Goal: Check status: Check status

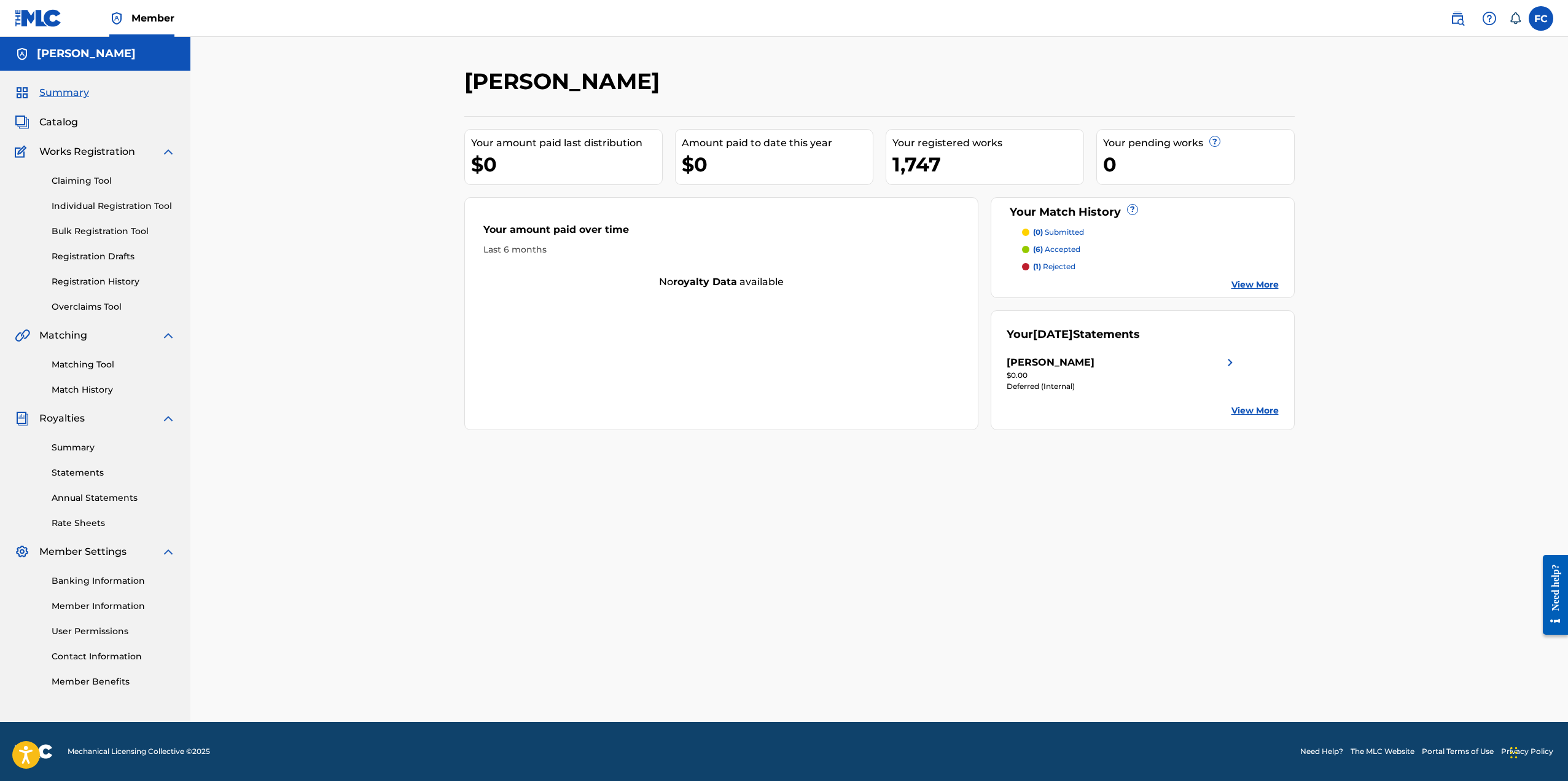
click at [103, 279] on link "Registration History" at bounding box center [113, 281] width 124 height 13
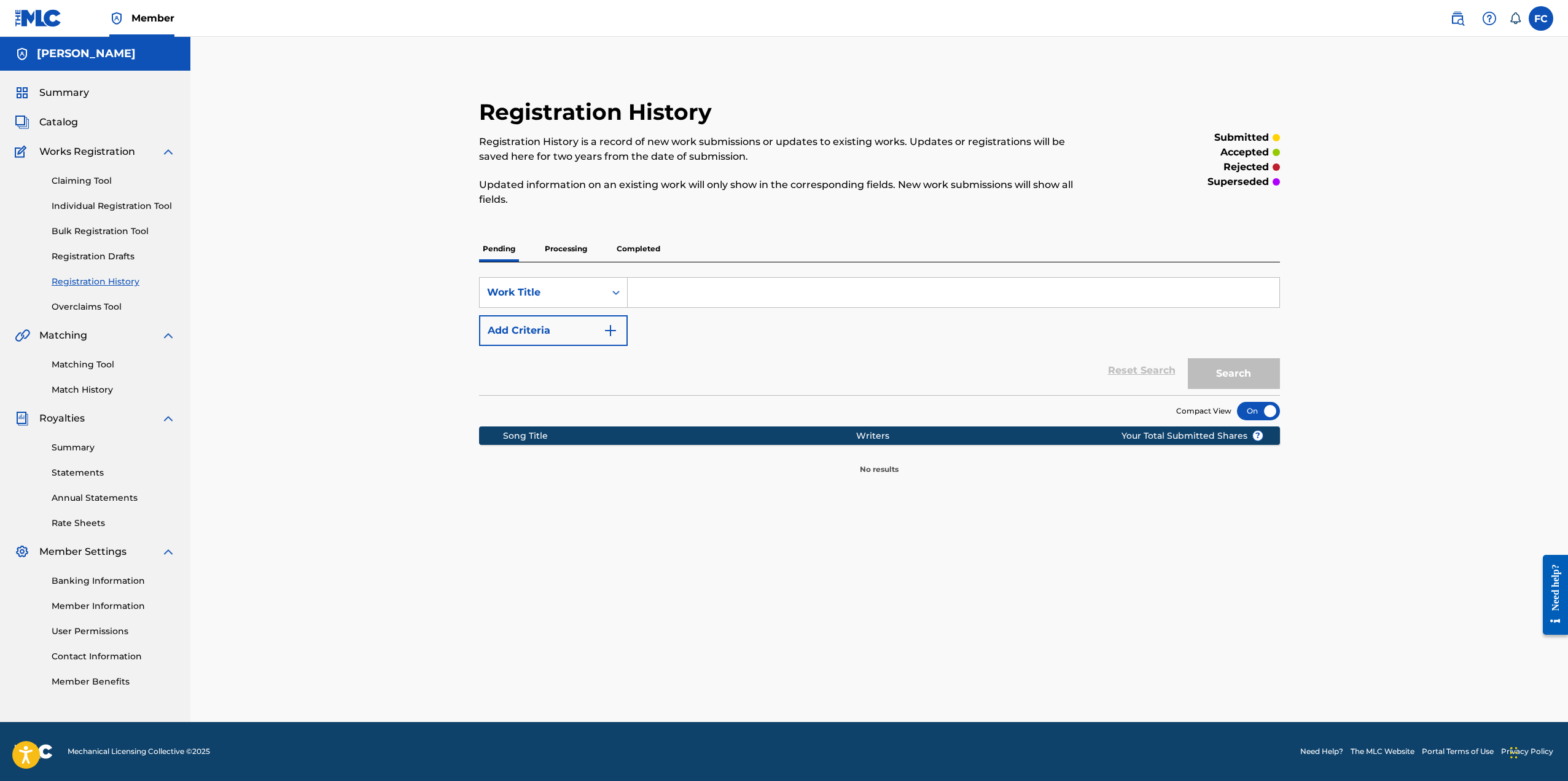
click at [571, 251] on p "Processing" at bounding box center [565, 249] width 50 height 26
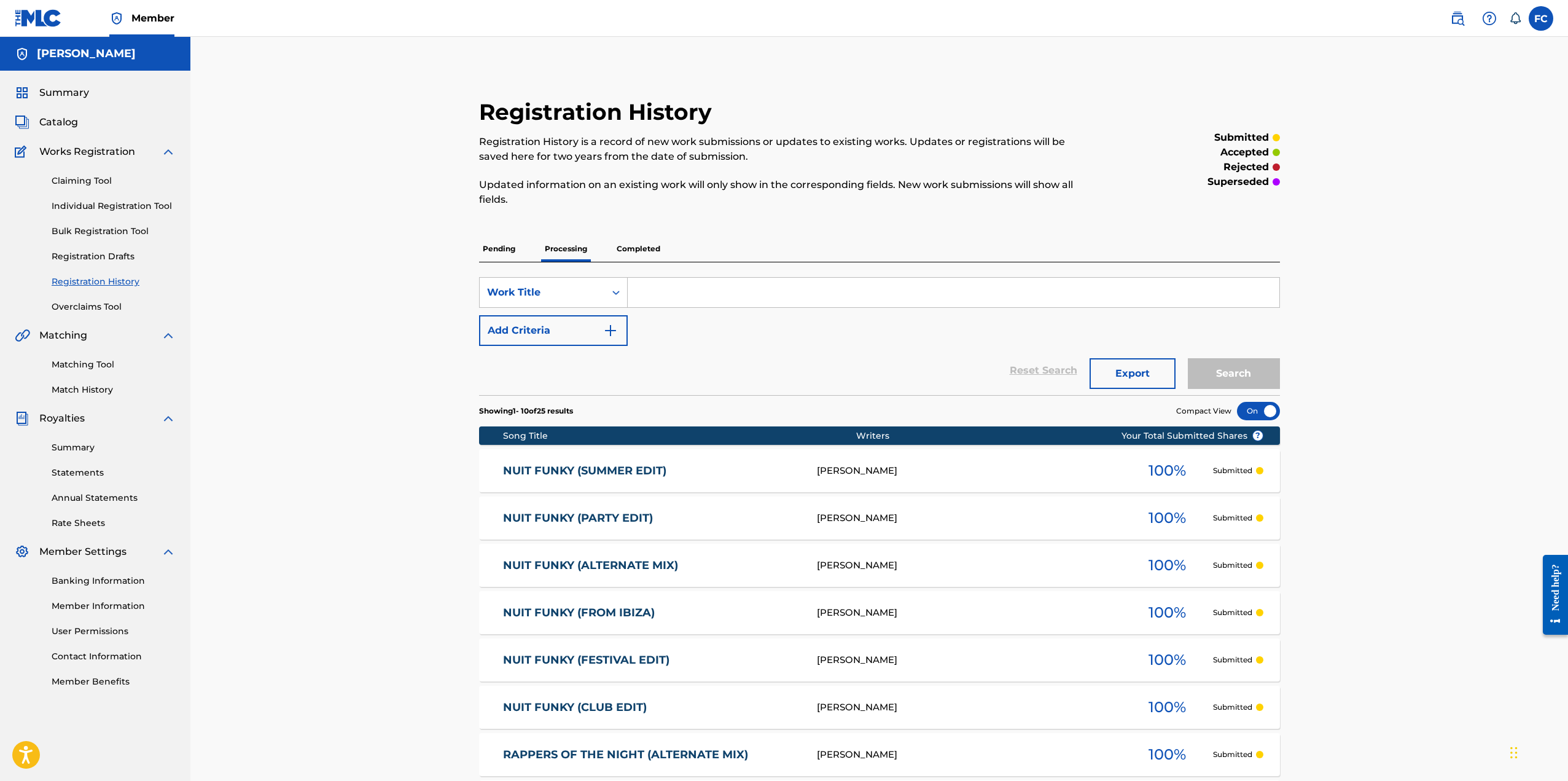
scroll to position [279, 0]
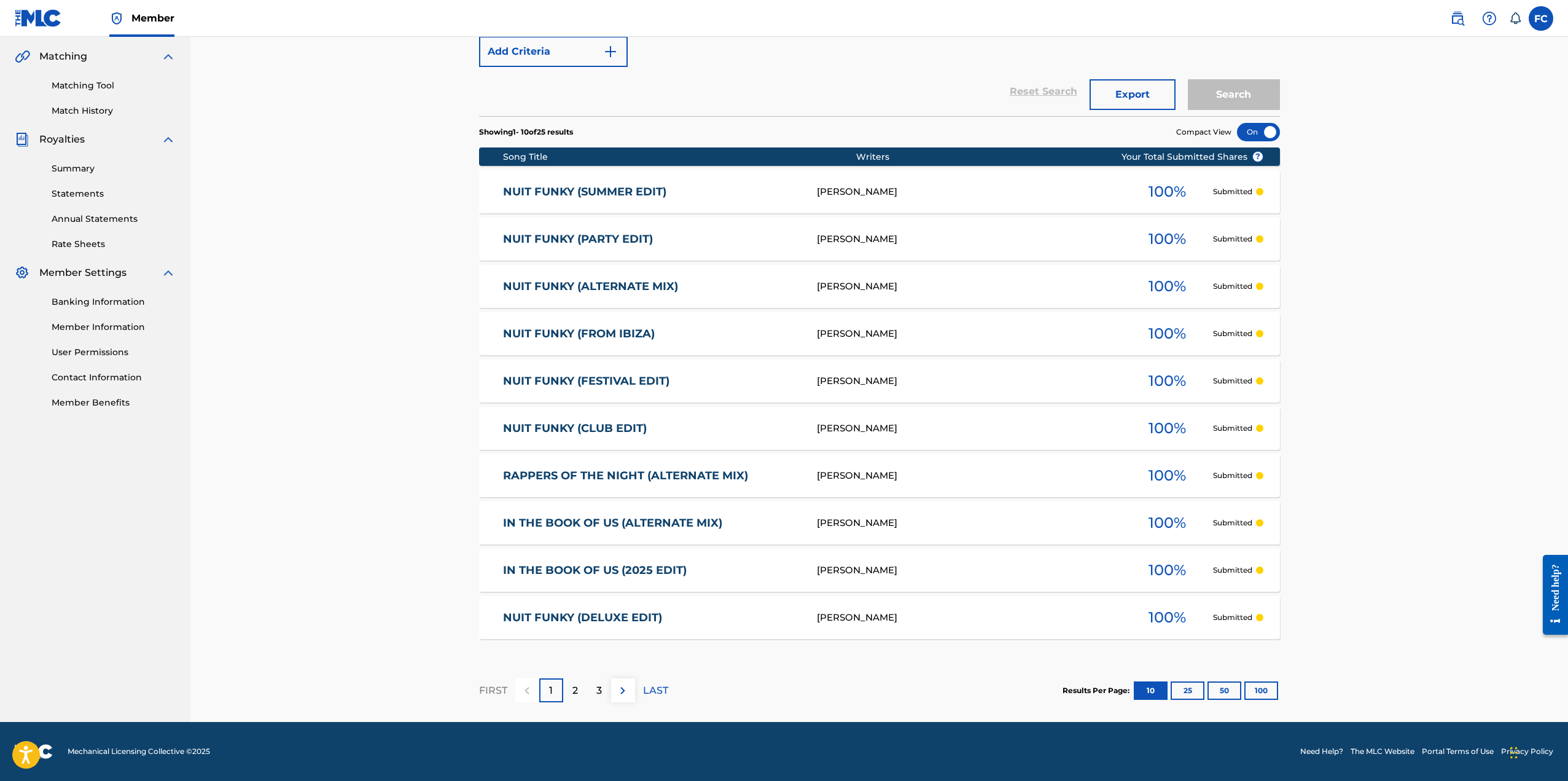
click at [1268, 690] on button "100" at bounding box center [1261, 690] width 34 height 19
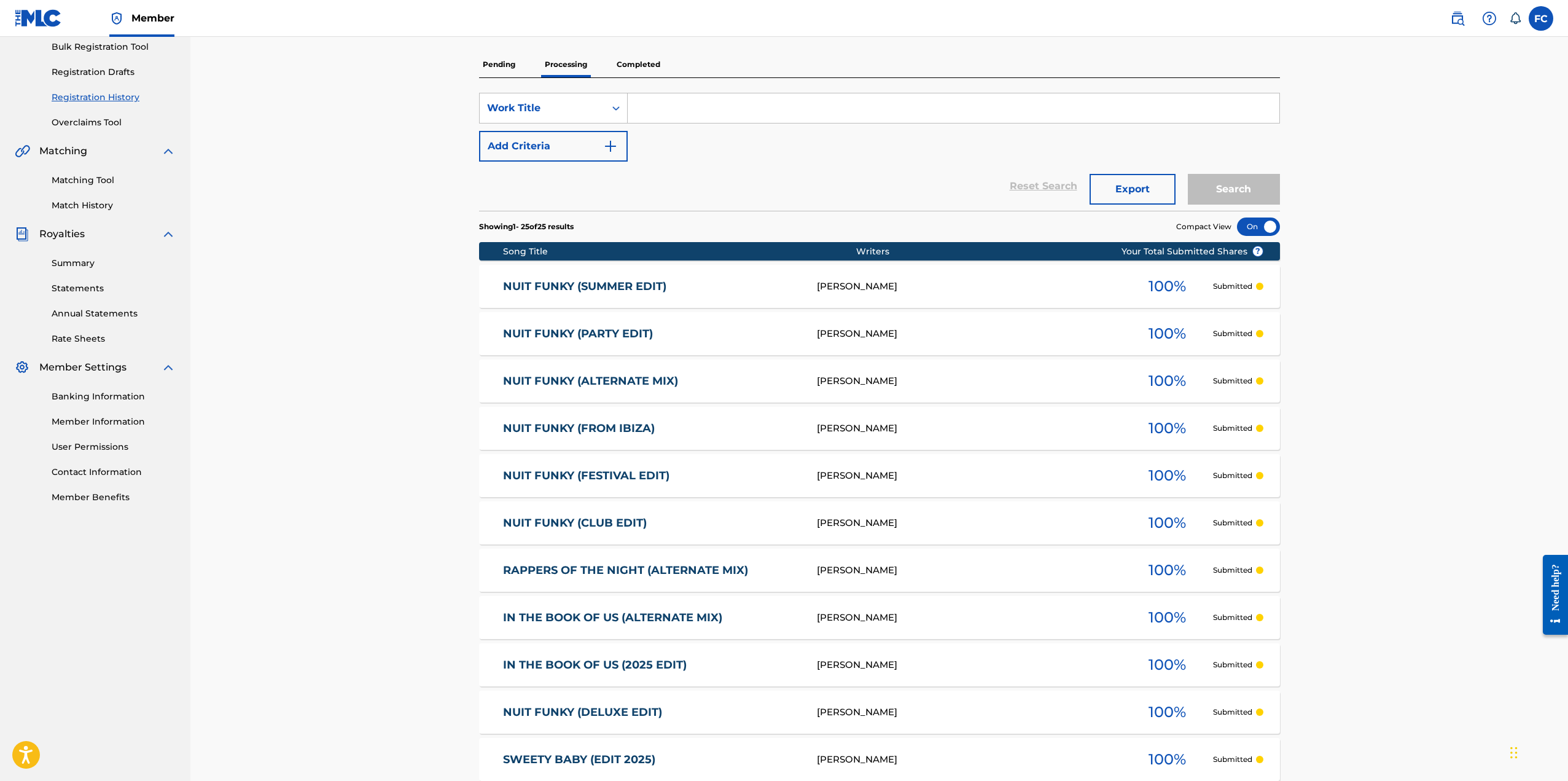
scroll to position [123, 0]
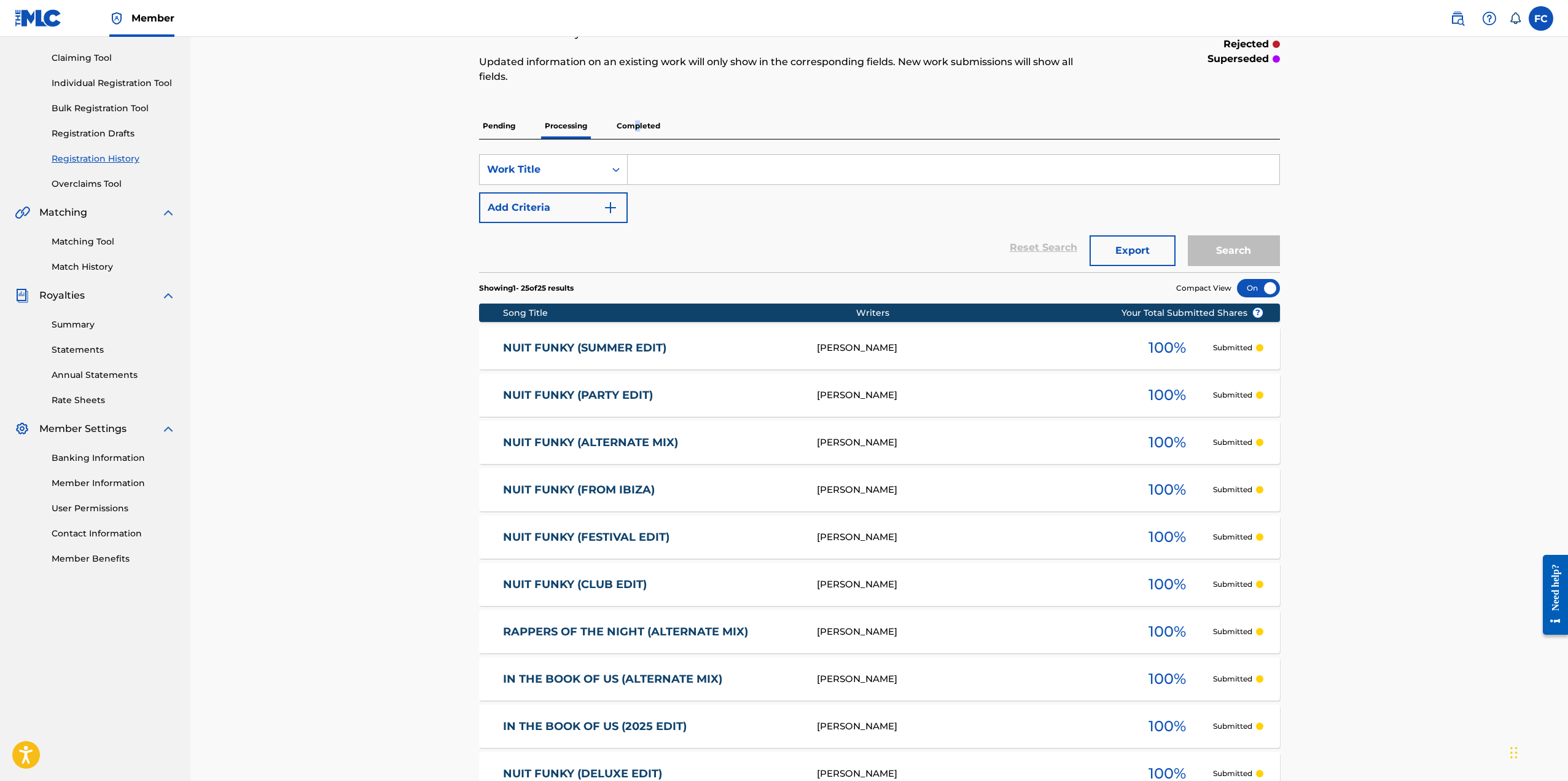
click at [636, 126] on p "Completed" at bounding box center [639, 126] width 51 height 26
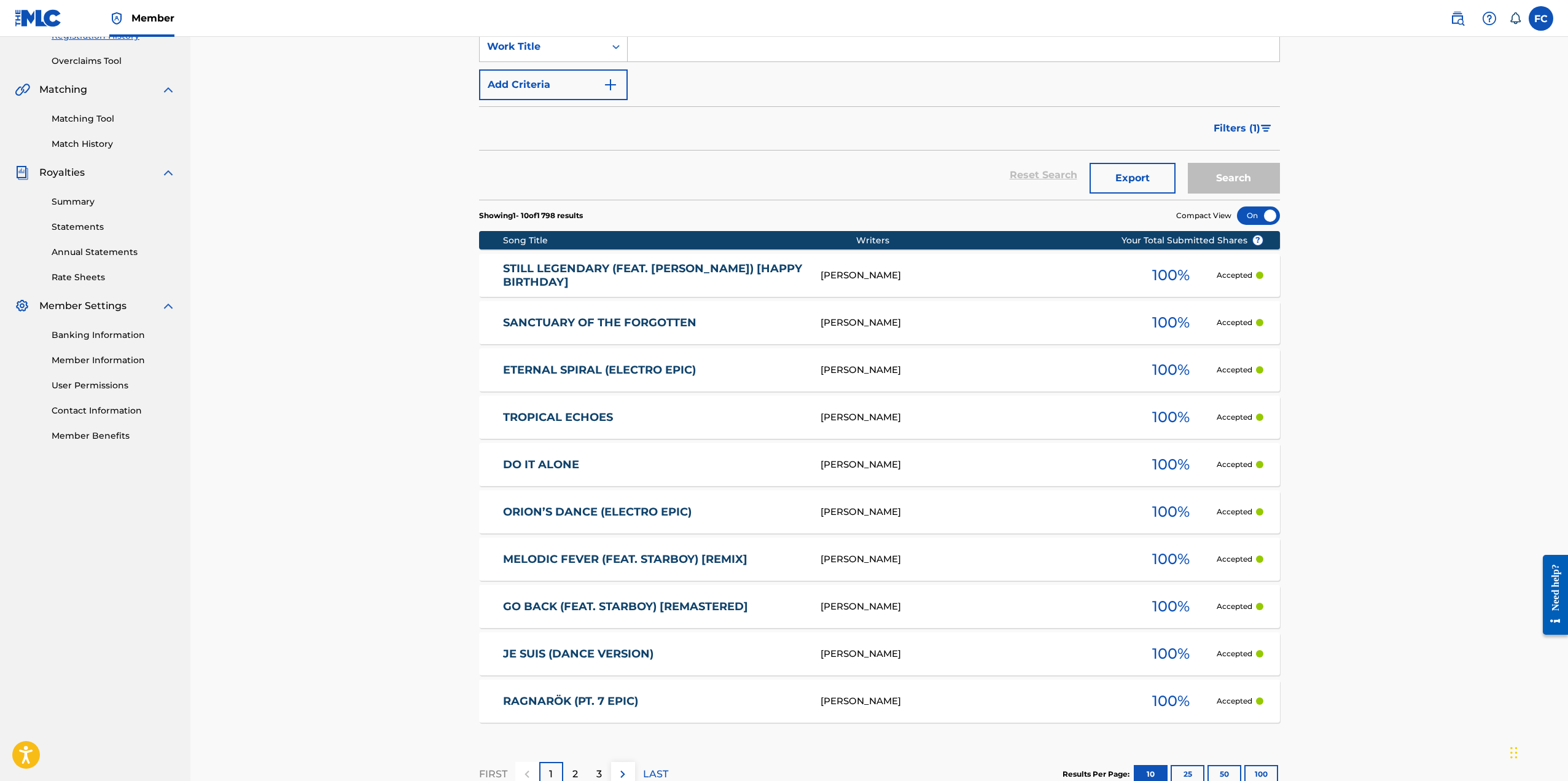
scroll to position [329, 0]
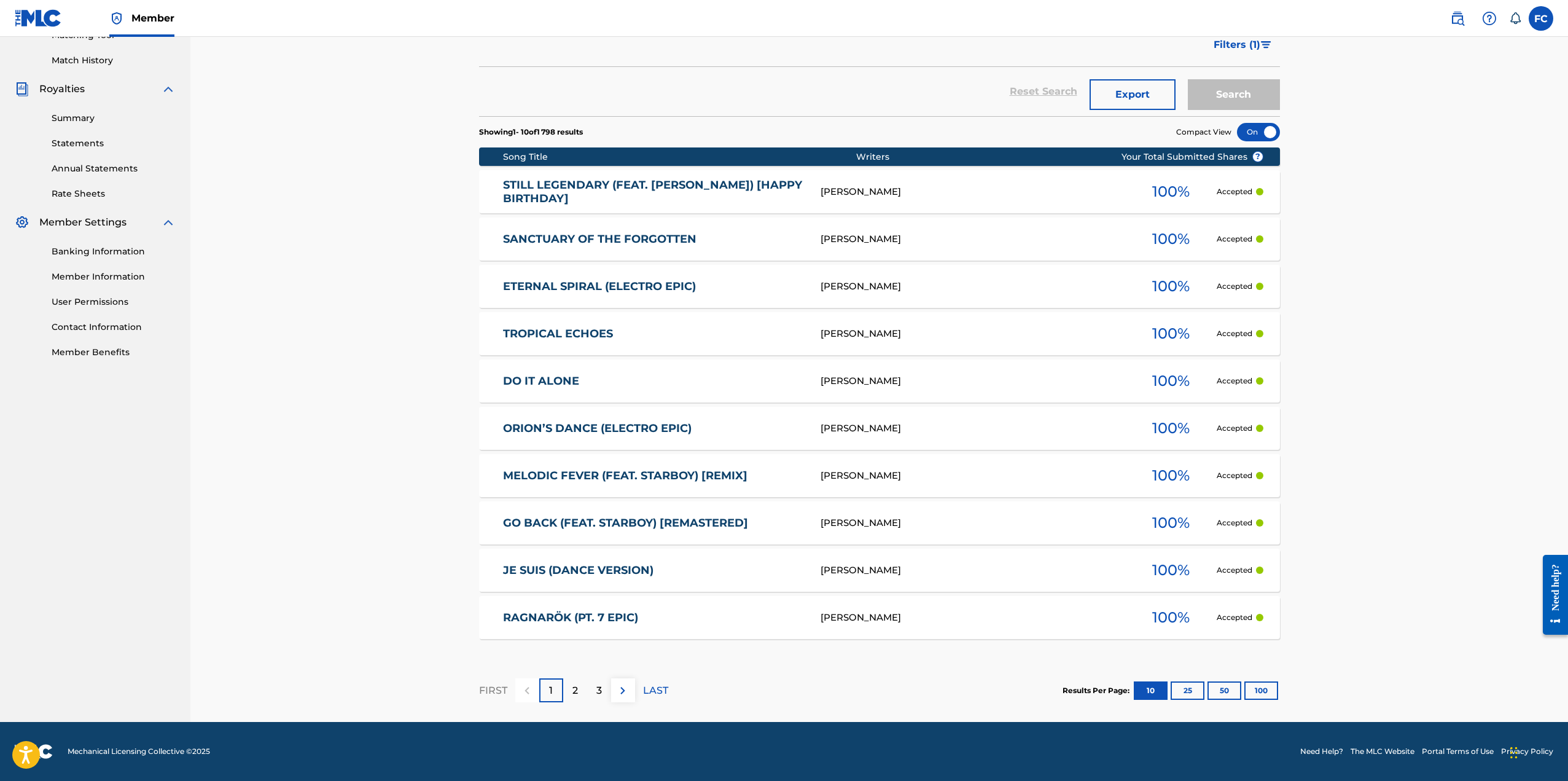
drag, startPoint x: 1252, startPoint y: 680, endPoint x: 1261, endPoint y: 682, distance: 9.2
click at [1255, 682] on div "Results Per Page: 10 25 50 100" at bounding box center [1171, 690] width 218 height 58
click at [1264, 689] on button "100" at bounding box center [1261, 690] width 34 height 19
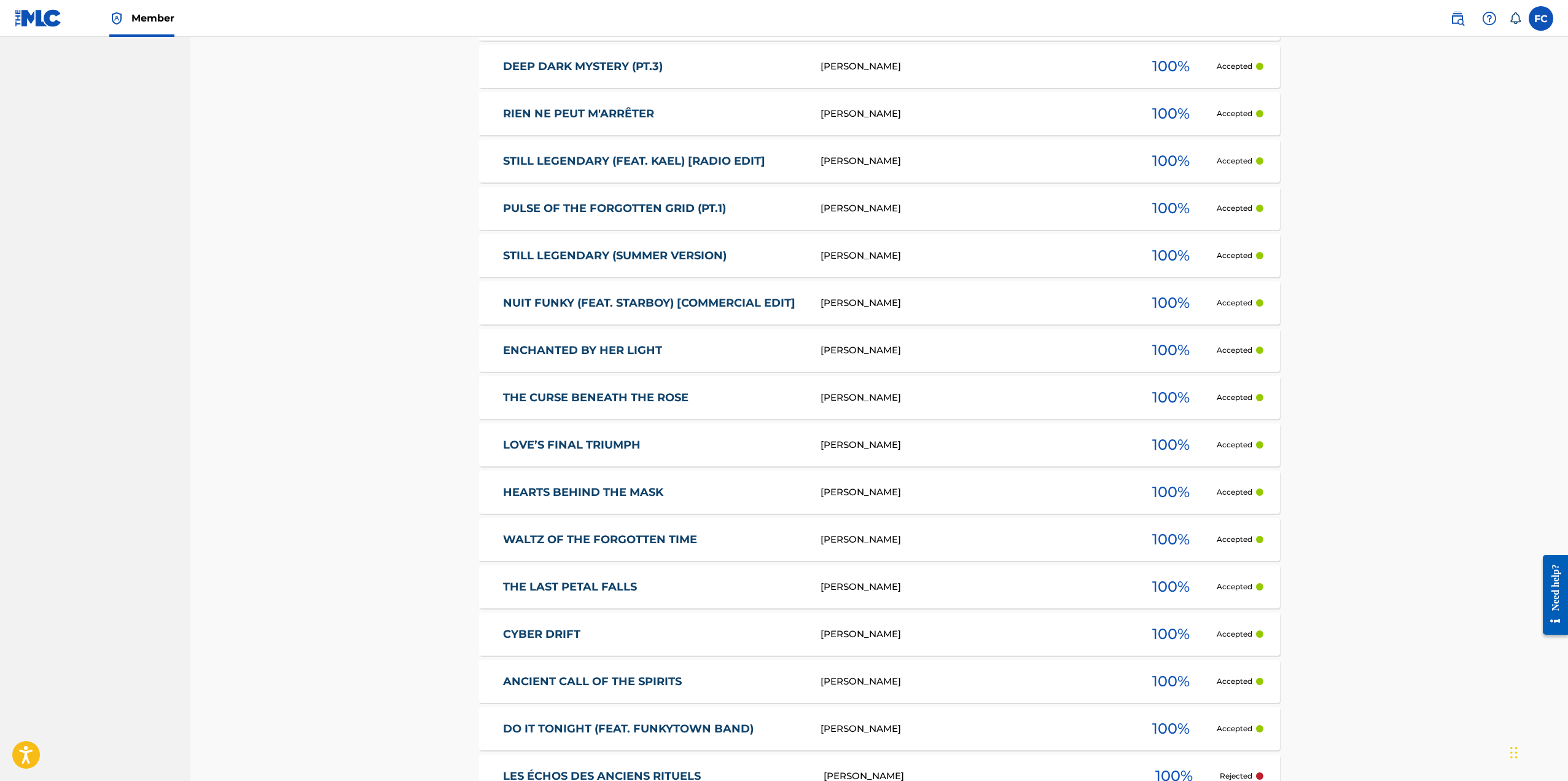
scroll to position [4588, 0]
